Goal: Task Accomplishment & Management: Manage account settings

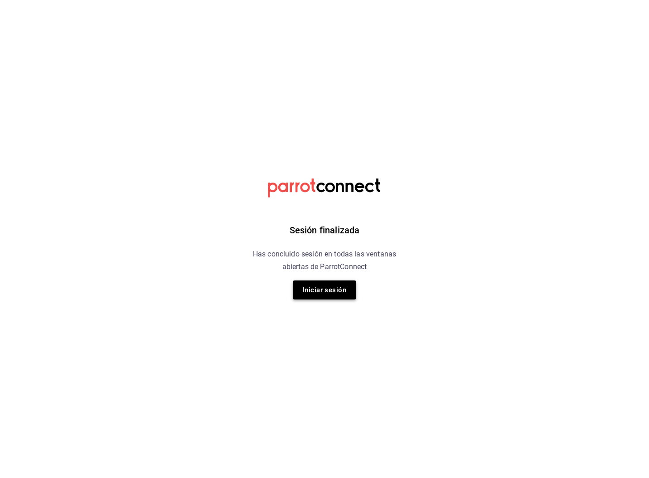
click at [326, 296] on button "Iniciar sesión" at bounding box center [324, 290] width 63 height 19
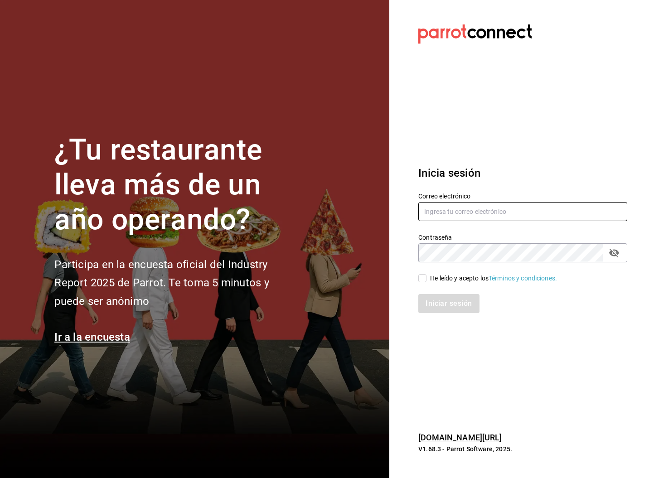
type input "analilia@mendl.mx"
click at [423, 281] on div "Correo electrónico analilia@mendl.mx Contraseña Contraseña He leído y acepto lo…" at bounding box center [518, 247] width 220 height 132
click at [424, 279] on input "He leído y acepto los Términos y condiciones." at bounding box center [423, 278] width 8 height 8
checkbox input "true"
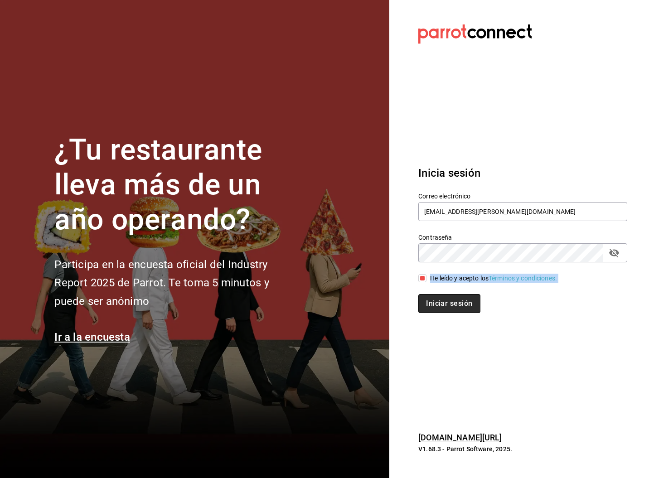
click at [442, 297] on button "Iniciar sesión" at bounding box center [450, 303] width 62 height 19
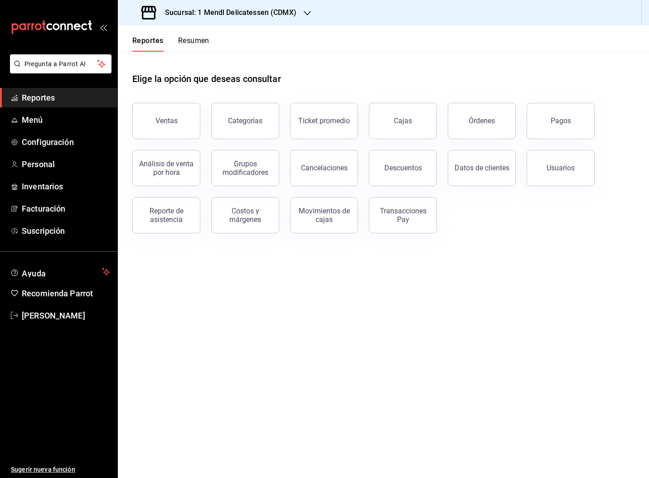
click at [173, 124] on div "Ventas" at bounding box center [167, 121] width 22 height 9
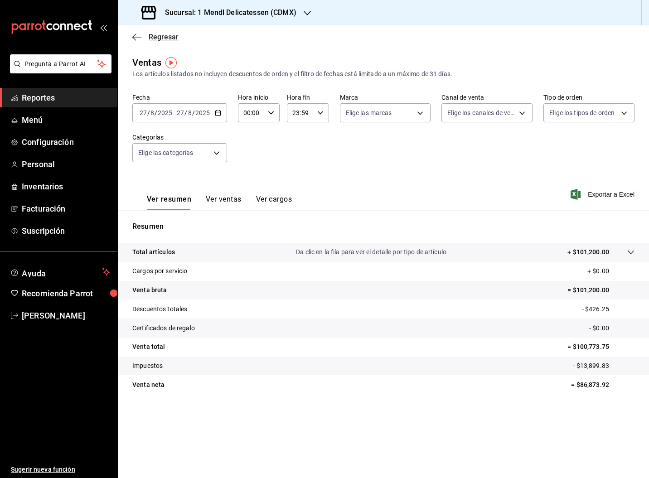
click at [165, 34] on span "Regresar" at bounding box center [164, 37] width 30 height 9
